Goal: Task Accomplishment & Management: Manage account settings

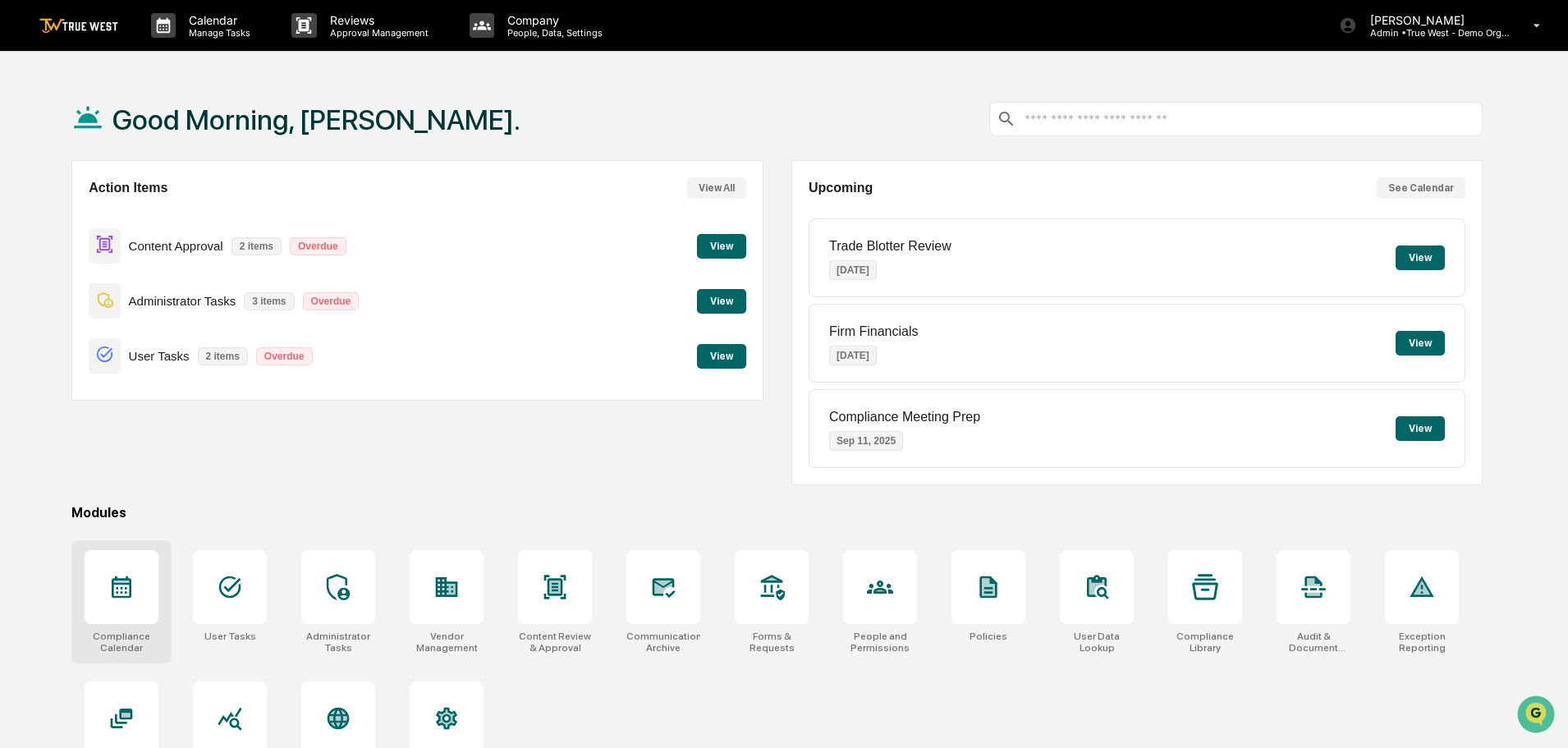
click at [118, 589] on icon at bounding box center [121, 588] width 20 height 22
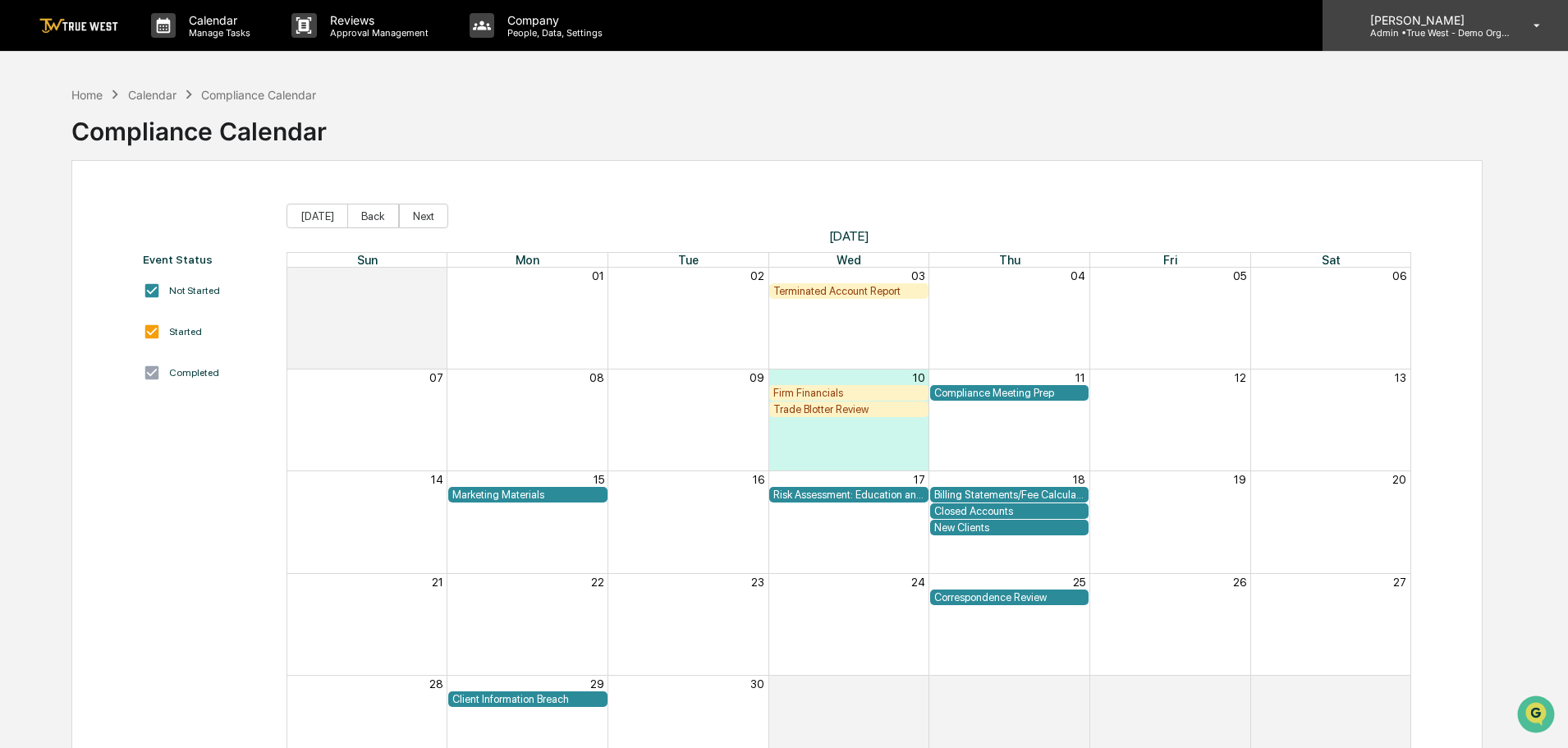
click at [1407, 33] on p "Admin • True West - Demo Organization" at bounding box center [1433, 33] width 152 height 12
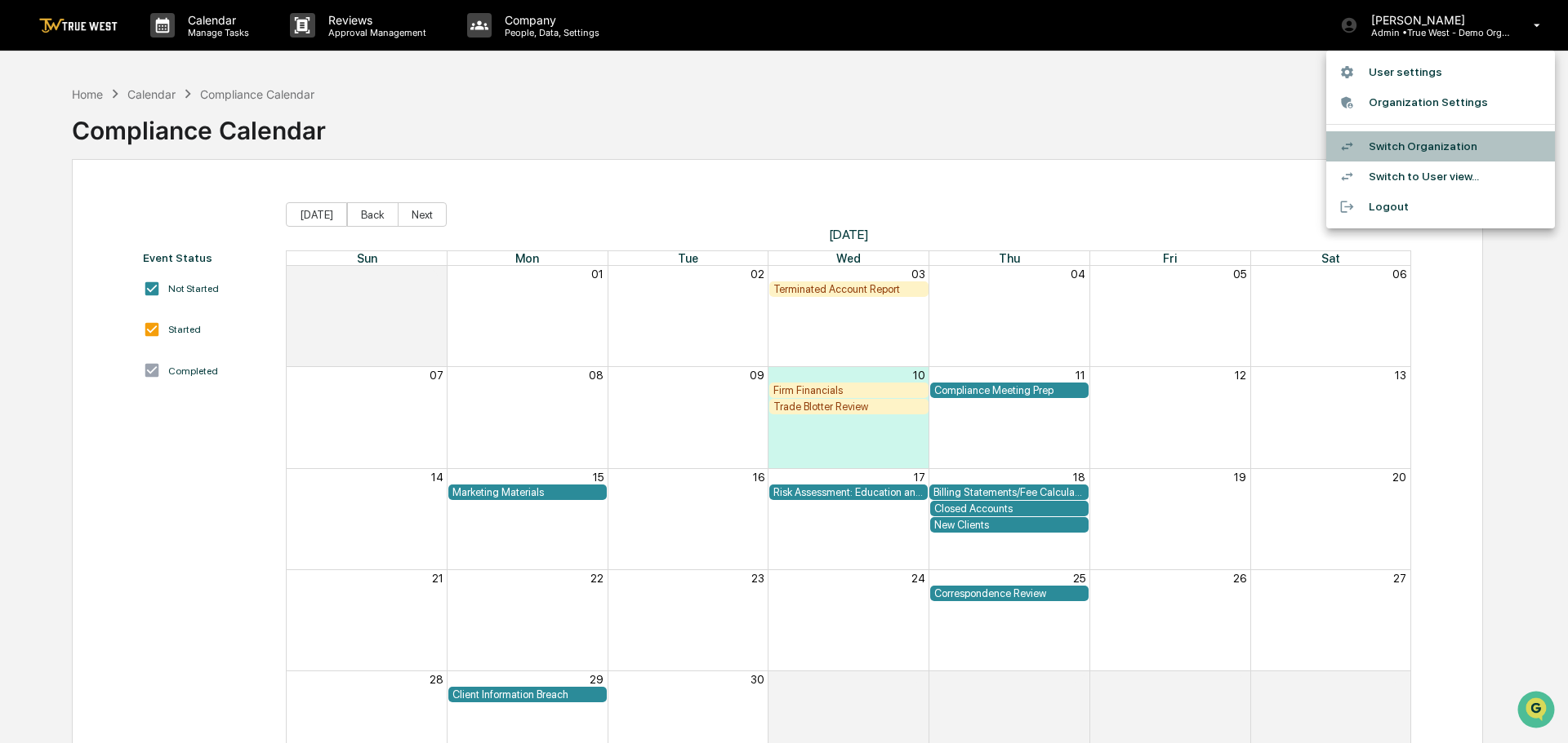
click at [1403, 142] on li "Switch Organization" at bounding box center [1440, 146] width 229 height 31
